Goal: Information Seeking & Learning: Find contact information

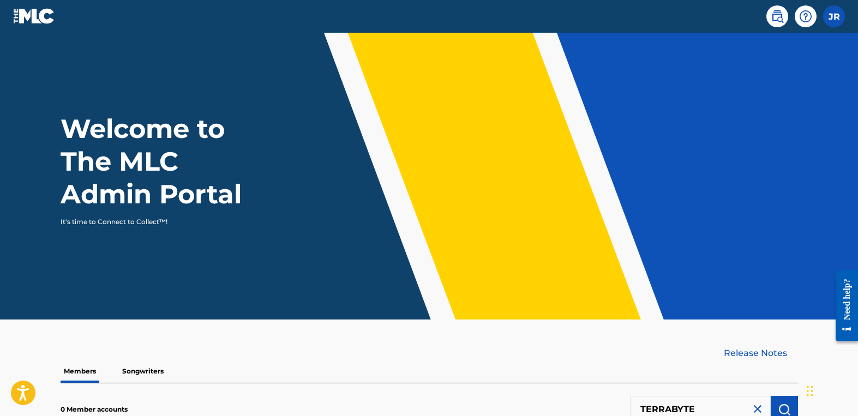
click at [771, 13] on img at bounding box center [777, 16] width 13 height 13
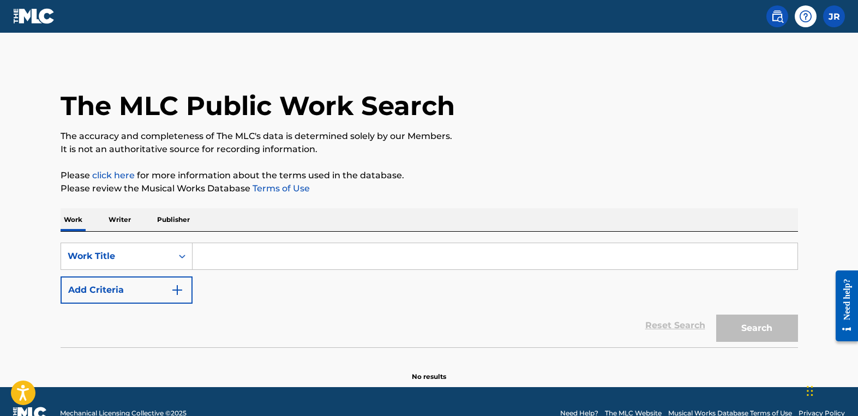
click at [220, 259] on input "Search Form" at bounding box center [495, 256] width 605 height 26
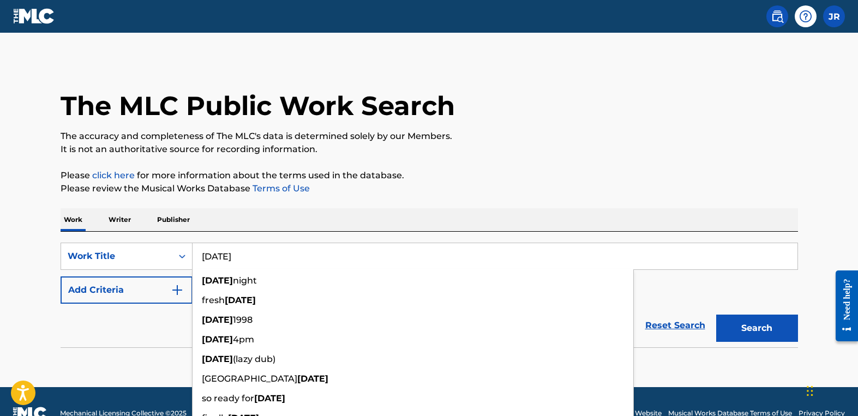
type input "[DATE]"
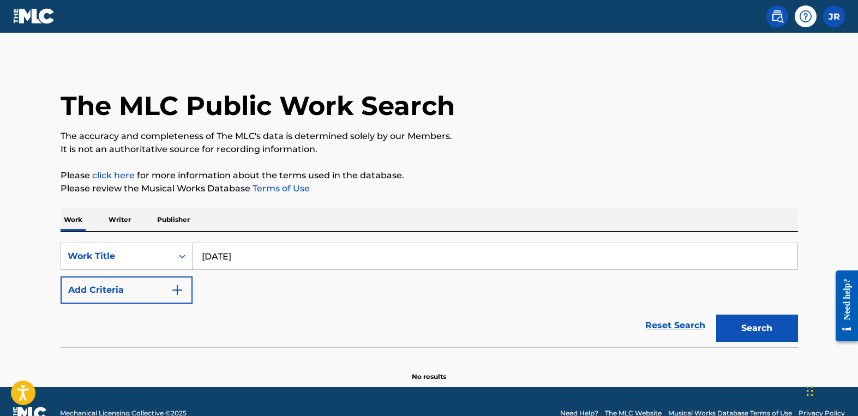
click at [318, 213] on div "Work Writer Publisher" at bounding box center [430, 219] width 738 height 23
click at [172, 287] on img "Search Form" at bounding box center [177, 290] width 13 height 13
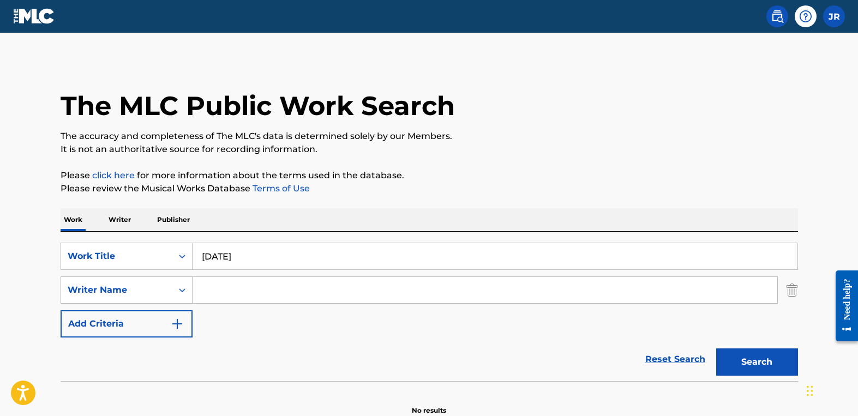
click at [220, 296] on input "Search Form" at bounding box center [485, 290] width 585 height 26
click at [274, 282] on input "Search Form" at bounding box center [485, 290] width 585 height 26
paste input "[PERSON_NAME] [PERSON_NAME]"
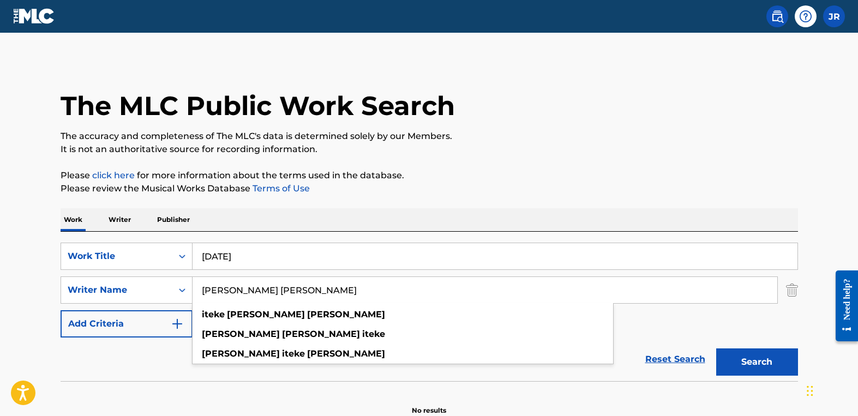
type input "[PERSON_NAME] [PERSON_NAME]"
click at [769, 364] on button "Search" at bounding box center [757, 362] width 82 height 27
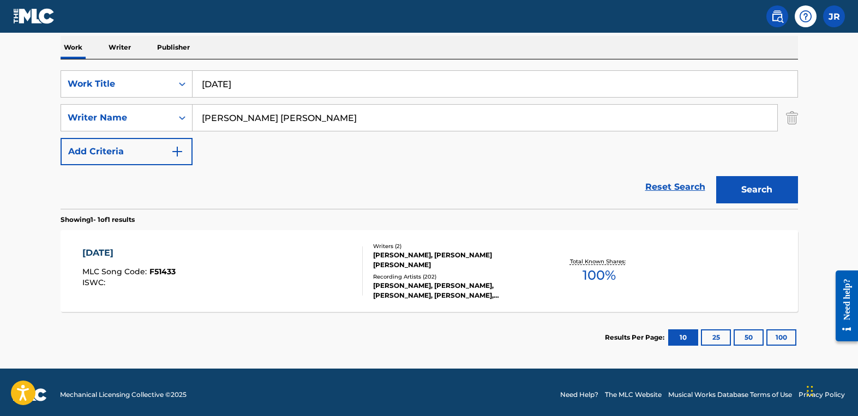
scroll to position [177, 0]
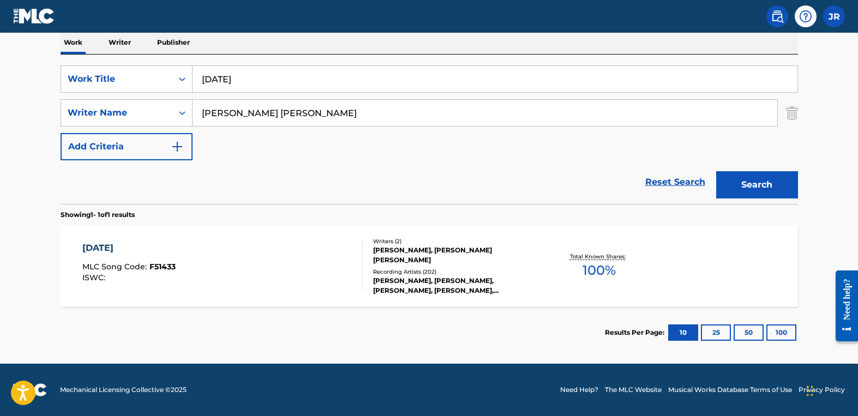
click at [480, 285] on div "[PERSON_NAME], [PERSON_NAME], [PERSON_NAME], [PERSON_NAME], [PERSON_NAME]" at bounding box center [455, 286] width 165 height 20
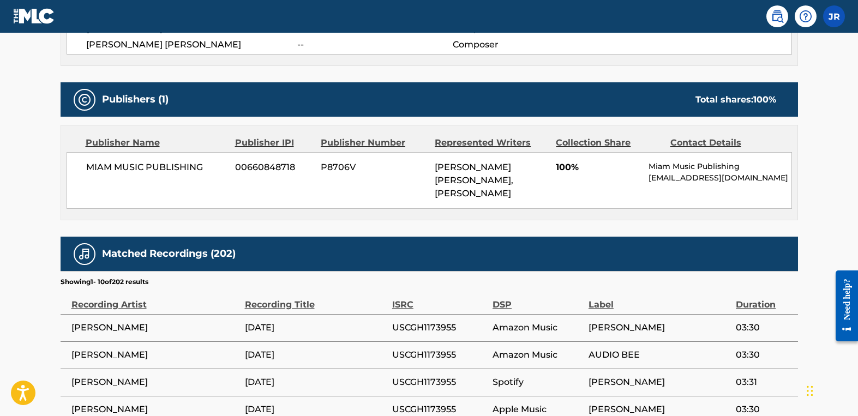
scroll to position [405, 0]
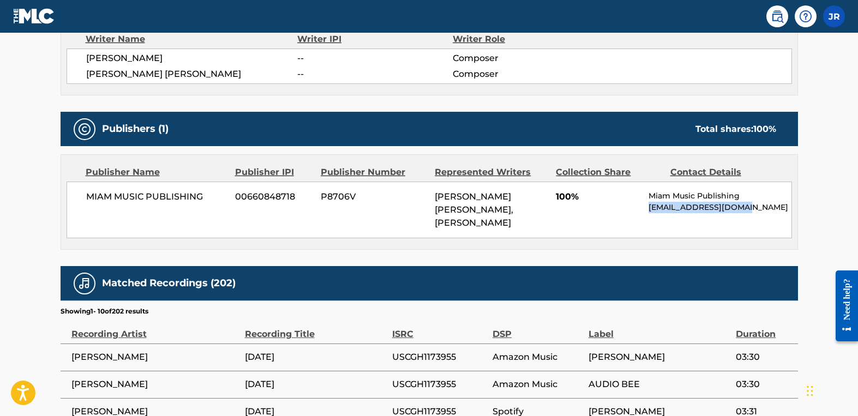
drag, startPoint x: 750, startPoint y: 211, endPoint x: 648, endPoint y: 211, distance: 102.0
click at [649, 211] on p "[EMAIL_ADDRESS][DOMAIN_NAME]" at bounding box center [720, 207] width 142 height 11
copy p "[EMAIL_ADDRESS][DOMAIN_NAME]"
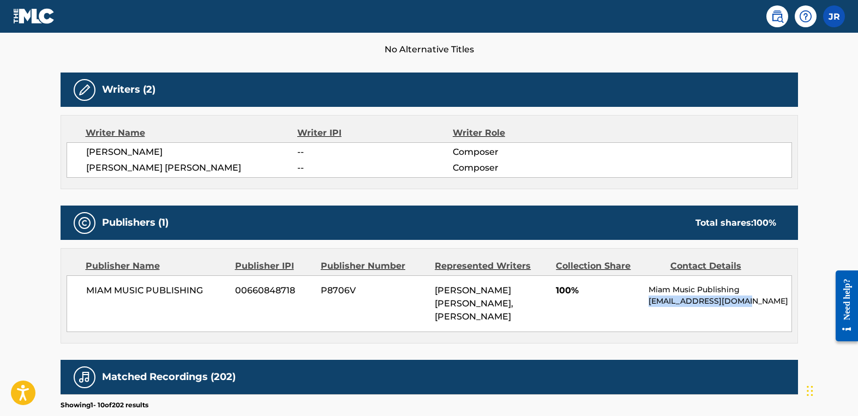
scroll to position [0, 0]
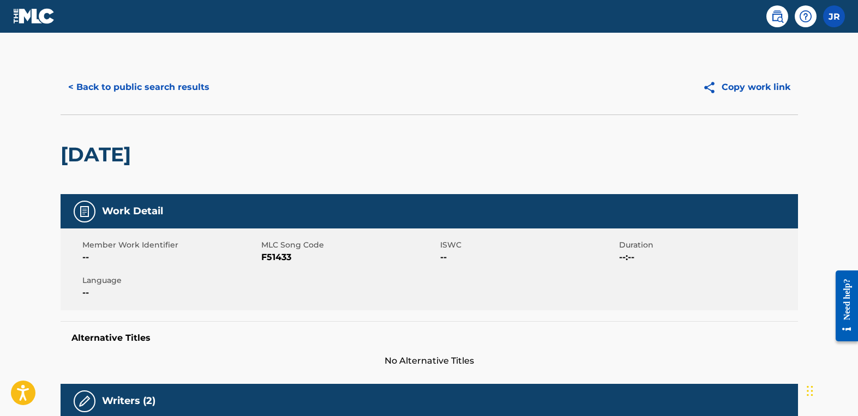
click at [148, 88] on button "< Back to public search results" at bounding box center [139, 87] width 157 height 27
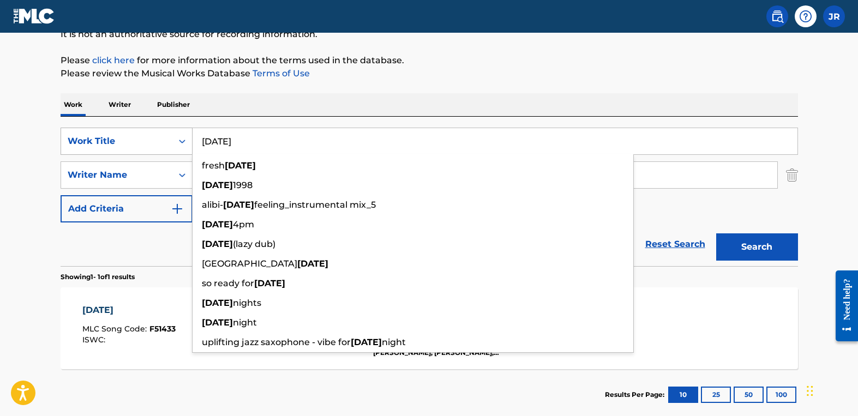
drag, startPoint x: 303, startPoint y: 146, endPoint x: 157, endPoint y: 130, distance: 147.1
click at [157, 130] on div "SearchWithCriteria90d7ab49-7c4c-46b3-9827-95cbf08d6cca Work Title [DATE] fresh …" at bounding box center [430, 141] width 738 height 27
paste input "Monsters"
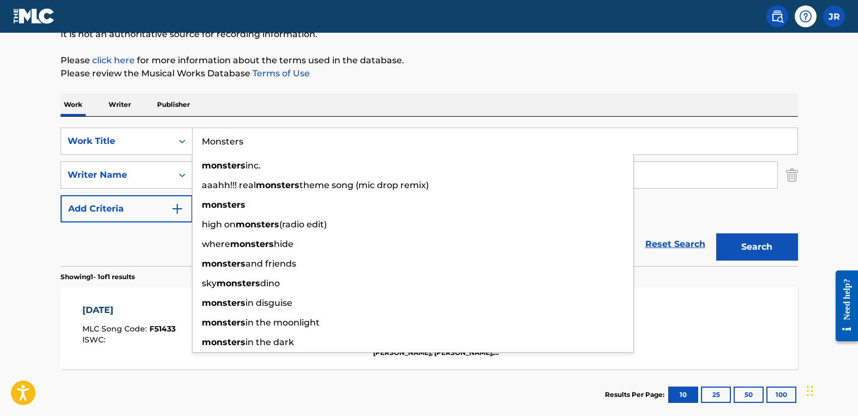
type input "Monsters"
click at [680, 199] on div "SearchWithCriteria90d7ab49-7c4c-46b3-9827-95cbf08d6cca Work Title Monsters mons…" at bounding box center [430, 175] width 738 height 95
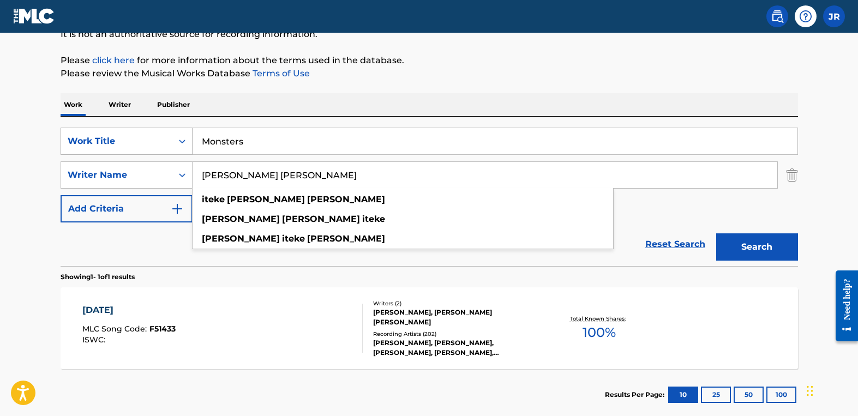
drag, startPoint x: 363, startPoint y: 180, endPoint x: 159, endPoint y: 152, distance: 206.5
click at [159, 152] on div "SearchWithCriteria90d7ab49-7c4c-46b3-9827-95cbf08d6cca Work Title Monsters Sear…" at bounding box center [430, 175] width 738 height 95
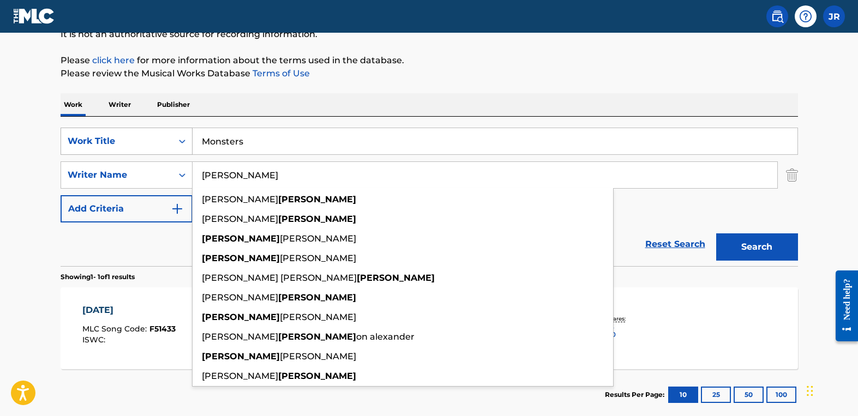
click at [716, 234] on button "Search" at bounding box center [757, 247] width 82 height 27
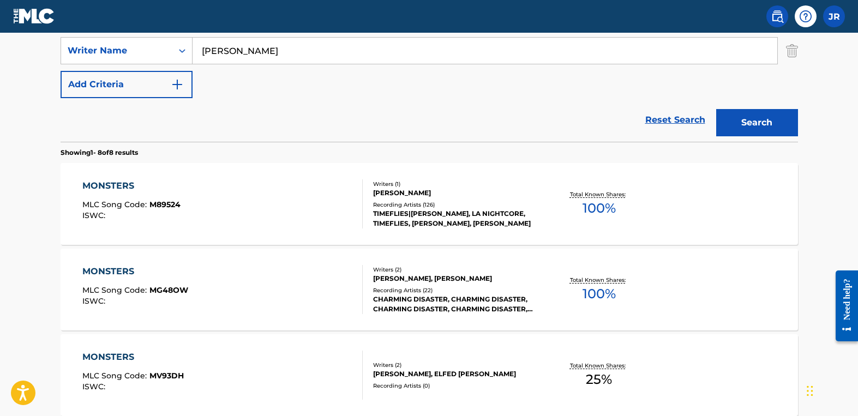
scroll to position [0, 0]
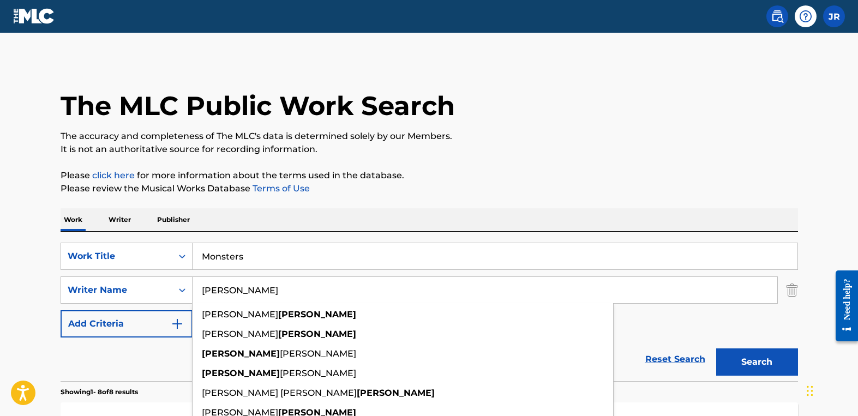
click at [202, 291] on input "[PERSON_NAME]" at bounding box center [485, 290] width 585 height 26
click at [204, 295] on input "[PERSON_NAME]" at bounding box center [485, 290] width 585 height 26
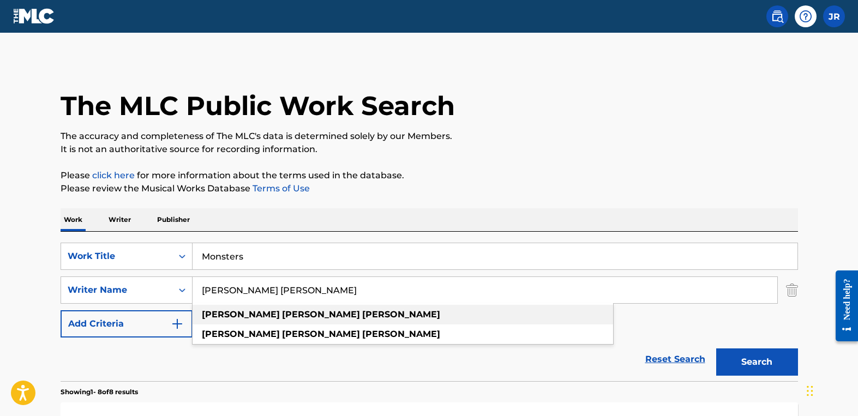
click at [217, 315] on strong "[PERSON_NAME]" at bounding box center [241, 314] width 78 height 10
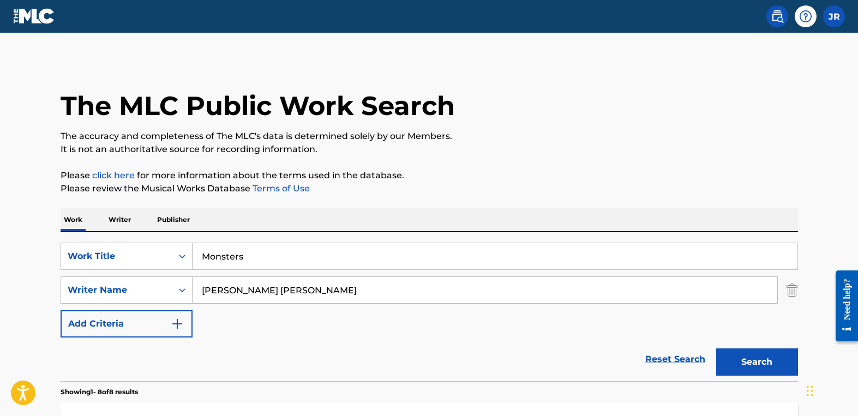
click at [750, 354] on button "Search" at bounding box center [757, 362] width 82 height 27
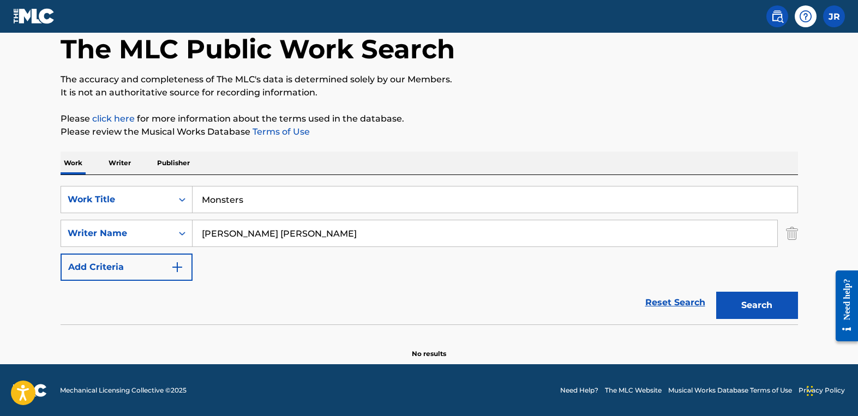
scroll to position [57, 0]
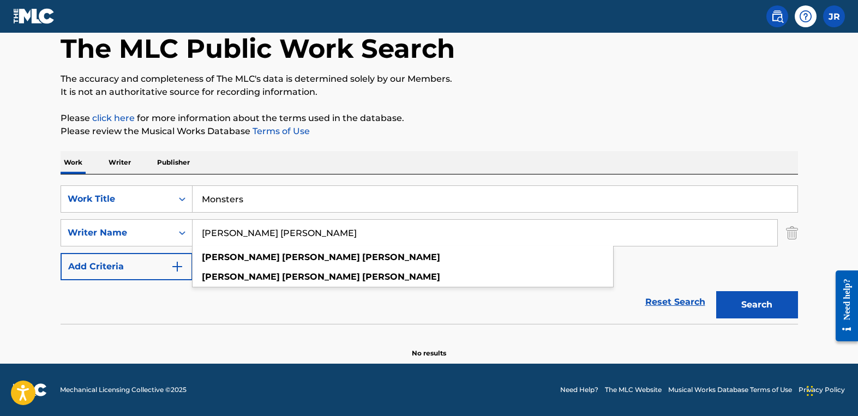
drag, startPoint x: 268, startPoint y: 234, endPoint x: 199, endPoint y: 222, distance: 70.9
click at [199, 222] on input "[PERSON_NAME] [PERSON_NAME]" at bounding box center [485, 233] width 585 height 26
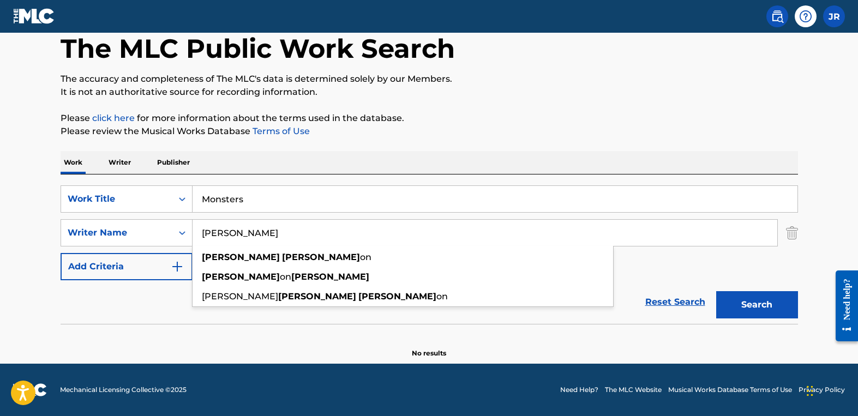
type input "[PERSON_NAME]"
click at [716, 291] on button "Search" at bounding box center [757, 304] width 82 height 27
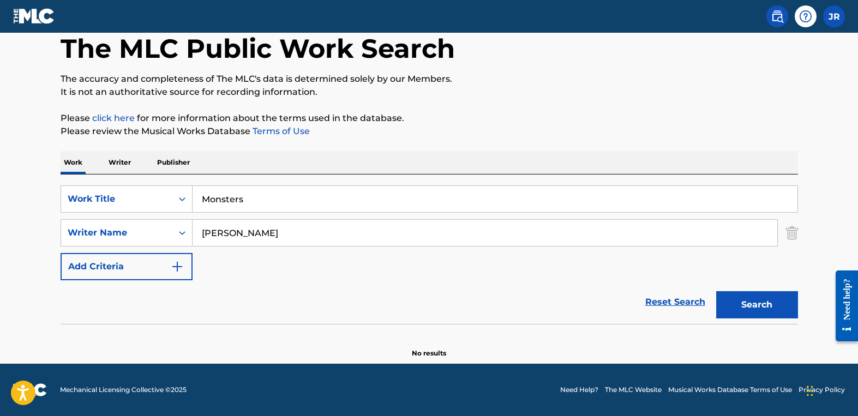
click at [760, 296] on button "Search" at bounding box center [757, 304] width 82 height 27
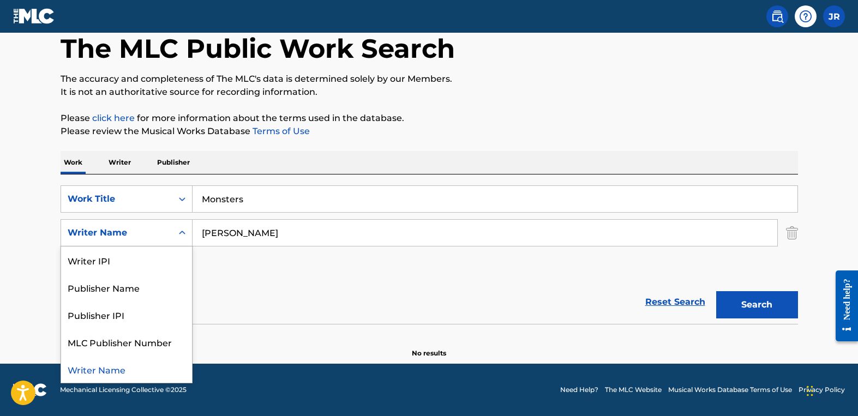
click at [183, 232] on icon "Search Form" at bounding box center [182, 233] width 7 height 4
click at [314, 259] on div "SearchWithCriteria90d7ab49-7c4c-46b3-9827-95cbf08d6cca Work Title Monsters Sear…" at bounding box center [430, 233] width 738 height 95
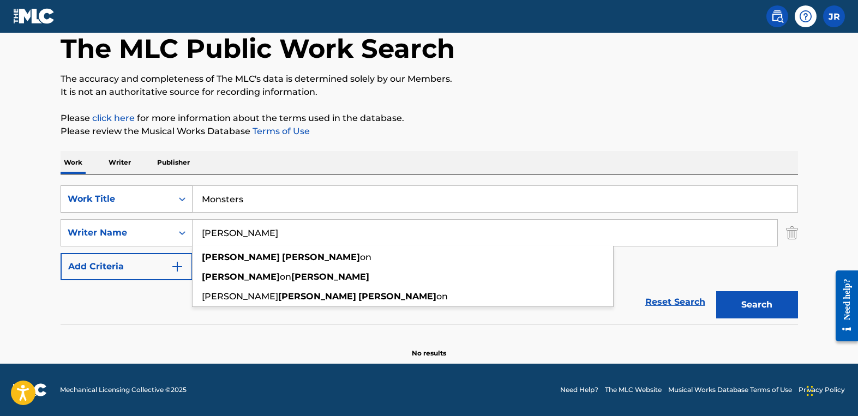
drag, startPoint x: 277, startPoint y: 235, endPoint x: 154, endPoint y: 212, distance: 124.9
click at [154, 212] on div "SearchWithCriteria90d7ab49-7c4c-46b3-9827-95cbf08d6cca Work Title Monsters Sear…" at bounding box center [430, 233] width 738 height 95
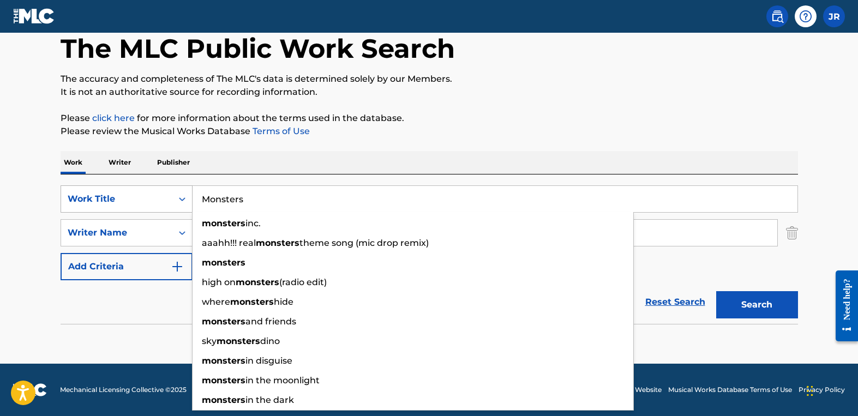
drag, startPoint x: 256, startPoint y: 205, endPoint x: 182, endPoint y: 201, distance: 74.3
click at [182, 201] on div "SearchWithCriteria90d7ab49-7c4c-46b3-9827-95cbf08d6cca Work Title Monsters mons…" at bounding box center [430, 199] width 738 height 27
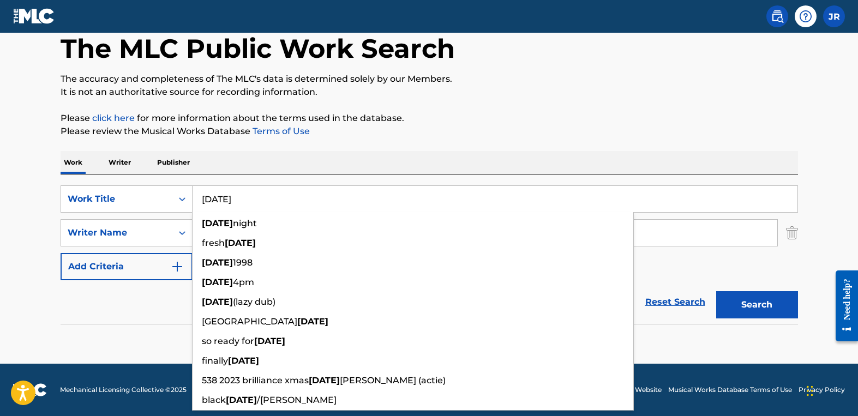
type input "[DATE]"
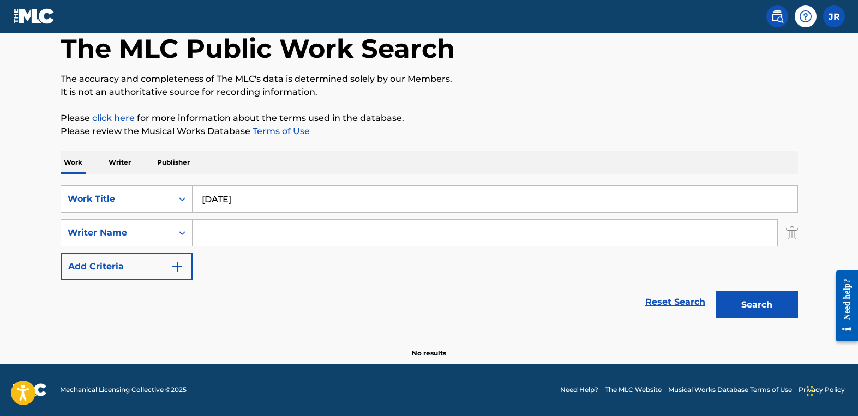
click at [708, 242] on input "Search Form" at bounding box center [485, 233] width 585 height 26
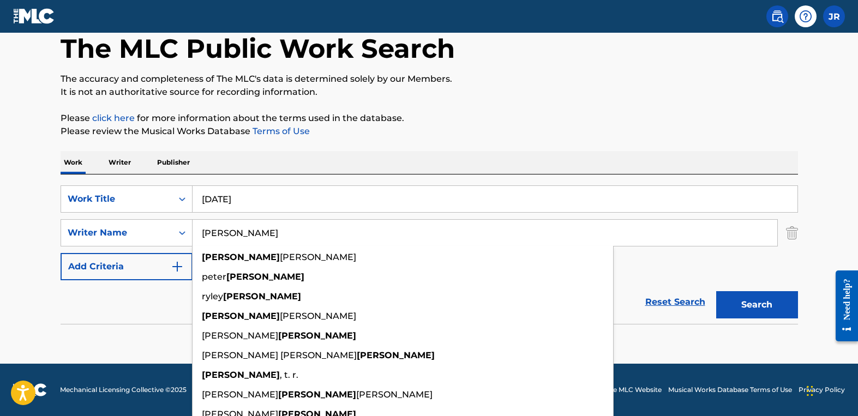
type input "[PERSON_NAME]"
click at [716, 291] on button "Search" at bounding box center [757, 304] width 82 height 27
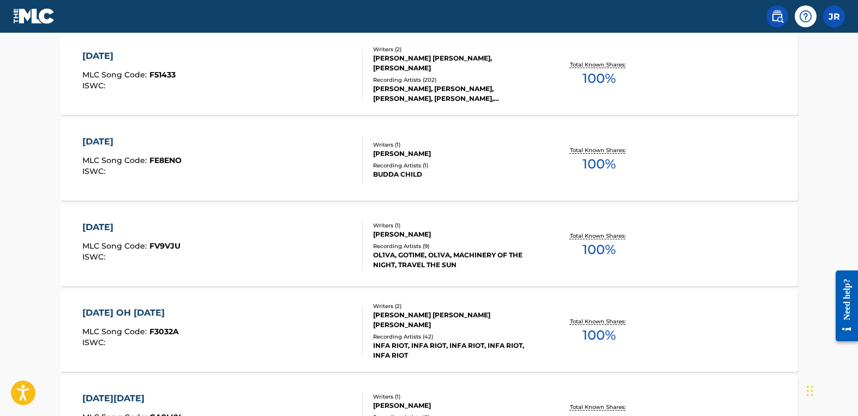
scroll to position [456, 0]
click at [428, 73] on div "Writers ( 2 ) [PERSON_NAME] [PERSON_NAME], [PERSON_NAME] Recording Artists ( 20…" at bounding box center [450, 73] width 175 height 58
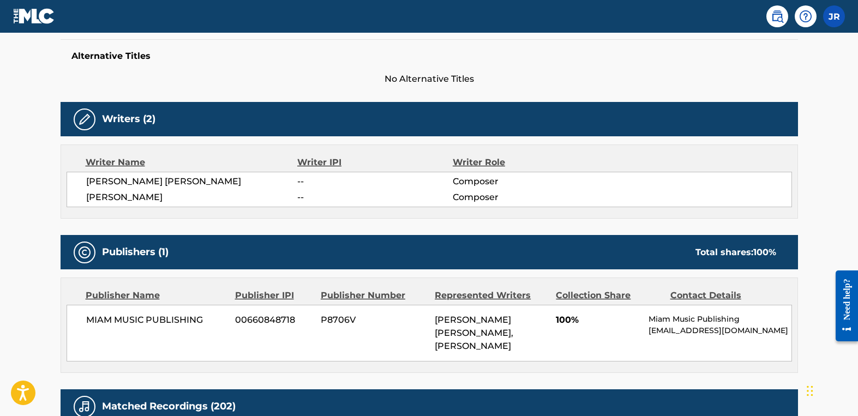
scroll to position [286, 0]
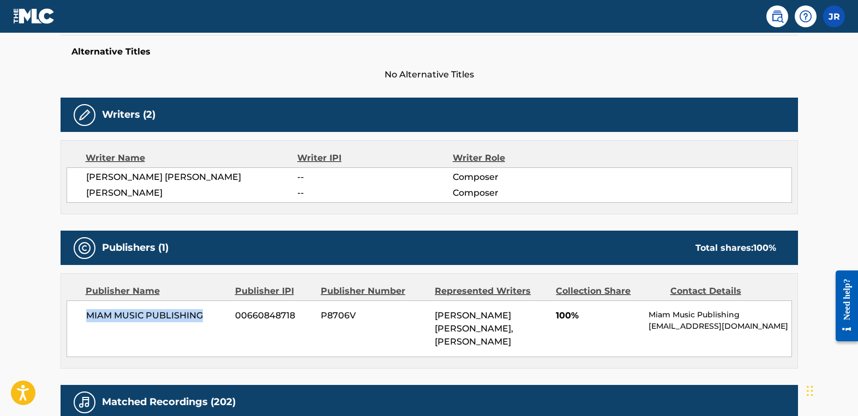
drag, startPoint x: 214, startPoint y: 318, endPoint x: 76, endPoint y: 320, distance: 137.5
click at [76, 320] on div "MIAM MUSIC PUBLISHING 00660848718 P8706V [PERSON_NAME] [PERSON_NAME], [PERSON_N…" at bounding box center [430, 329] width 726 height 57
copy span "MIAM MUSIC PUBLISHING"
click at [38, 19] on img at bounding box center [34, 16] width 42 height 16
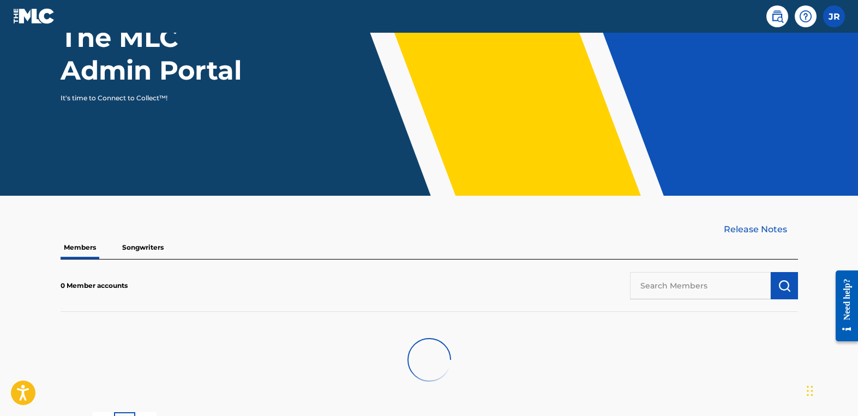
scroll to position [138, 0]
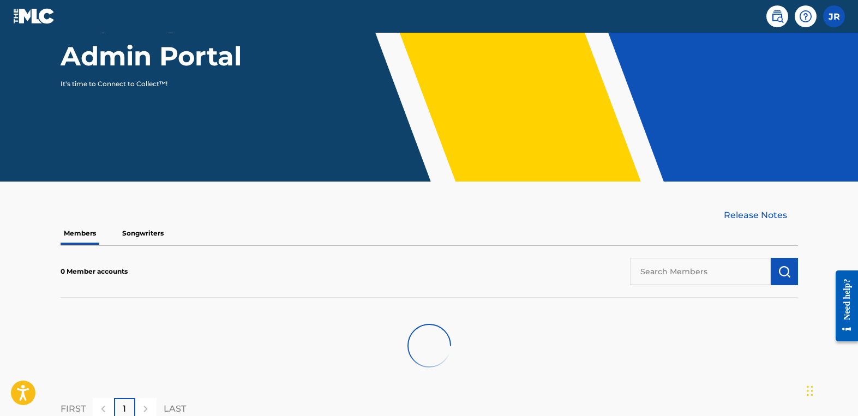
click at [683, 273] on input "text" at bounding box center [700, 271] width 141 height 27
paste input "MIAM MUSIC PUBLISHING"
type input "MIAM MUSIC PUBLISHING"
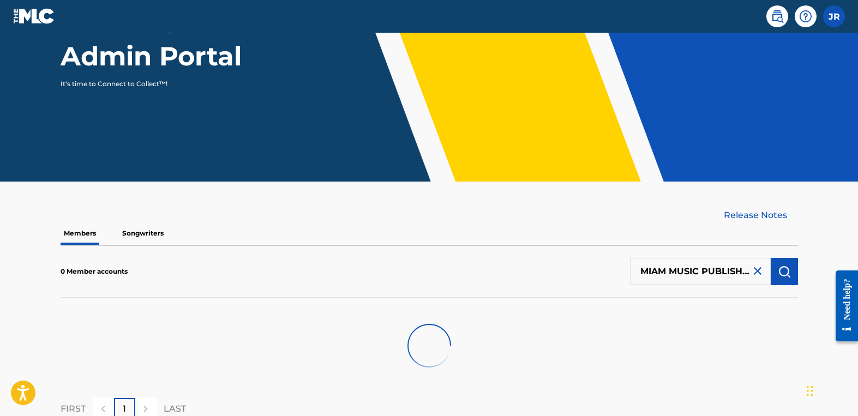
click at [789, 272] on img "submit" at bounding box center [784, 271] width 13 height 13
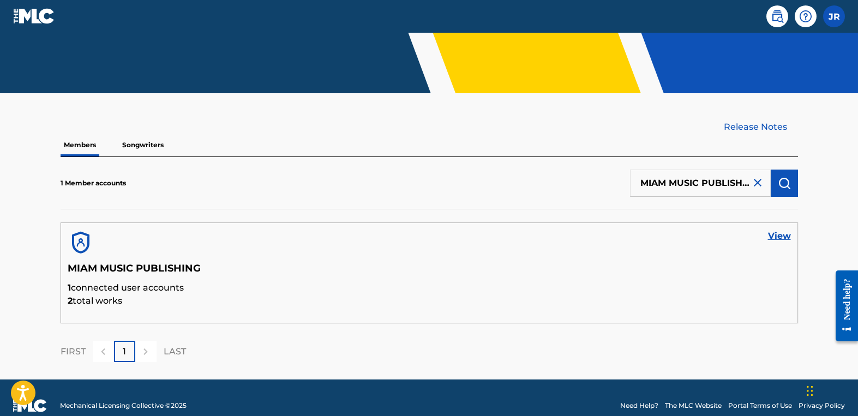
scroll to position [242, 0]
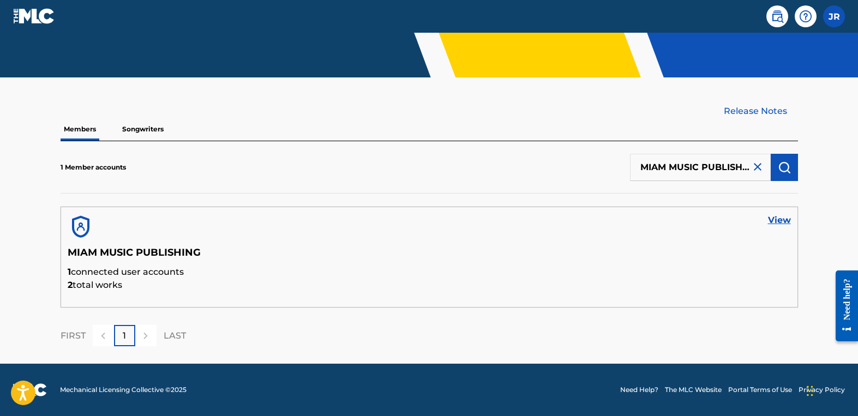
click at [770, 220] on link "View" at bounding box center [779, 220] width 23 height 13
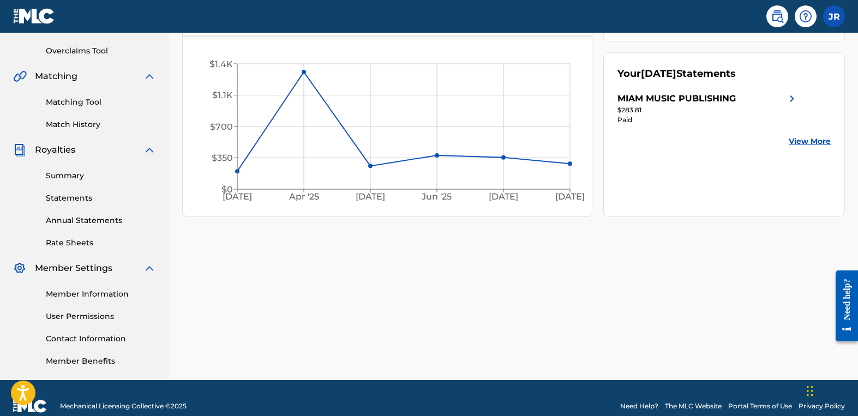
scroll to position [238, 0]
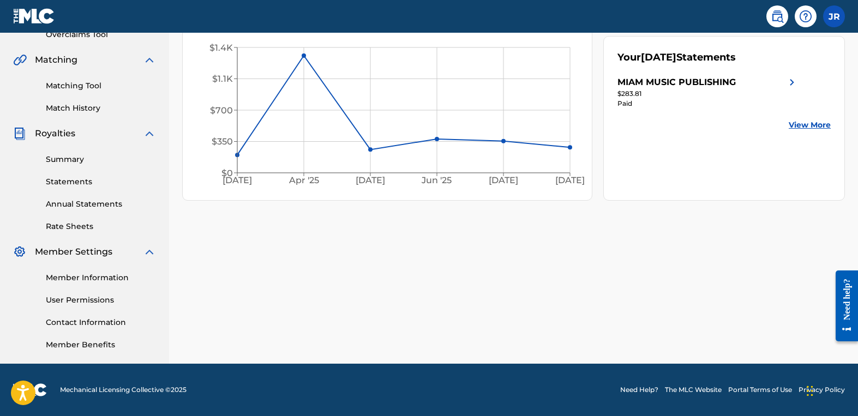
click at [80, 280] on link "Member Information" at bounding box center [101, 277] width 110 height 11
